Goal: Navigation & Orientation: Find specific page/section

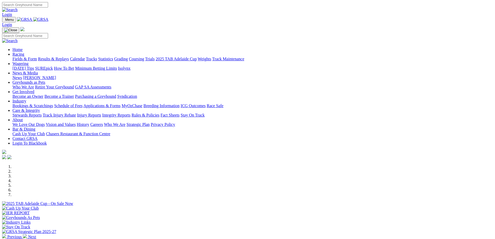
click at [37, 57] on link "Fields & Form" at bounding box center [24, 59] width 24 height 4
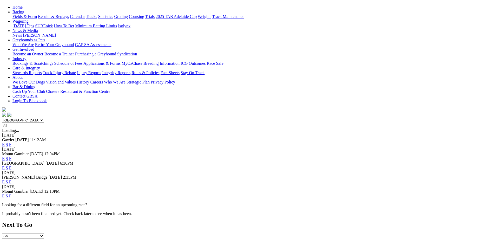
scroll to position [52, 0]
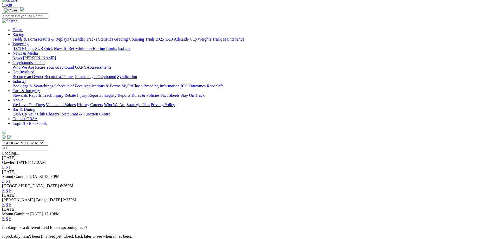
scroll to position [0, 0]
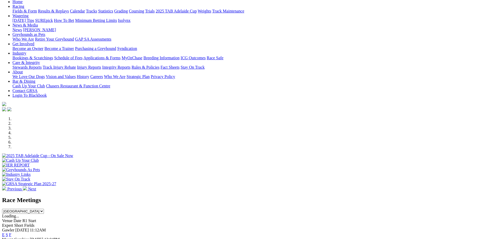
scroll to position [26, 0]
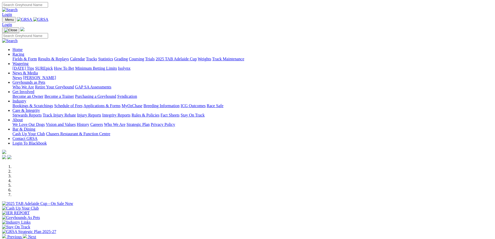
scroll to position [156, 0]
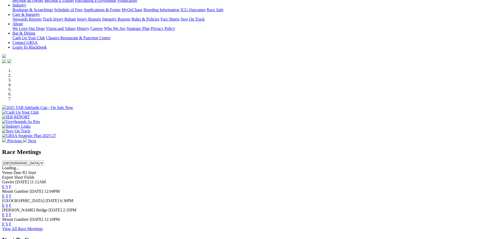
scroll to position [26, 0]
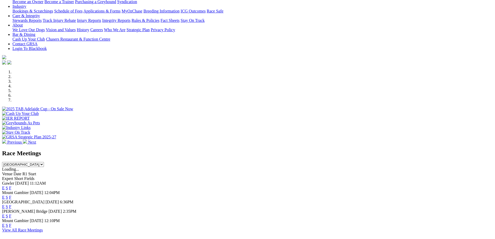
scroll to position [104, 0]
